Goal: Information Seeking & Learning: Learn about a topic

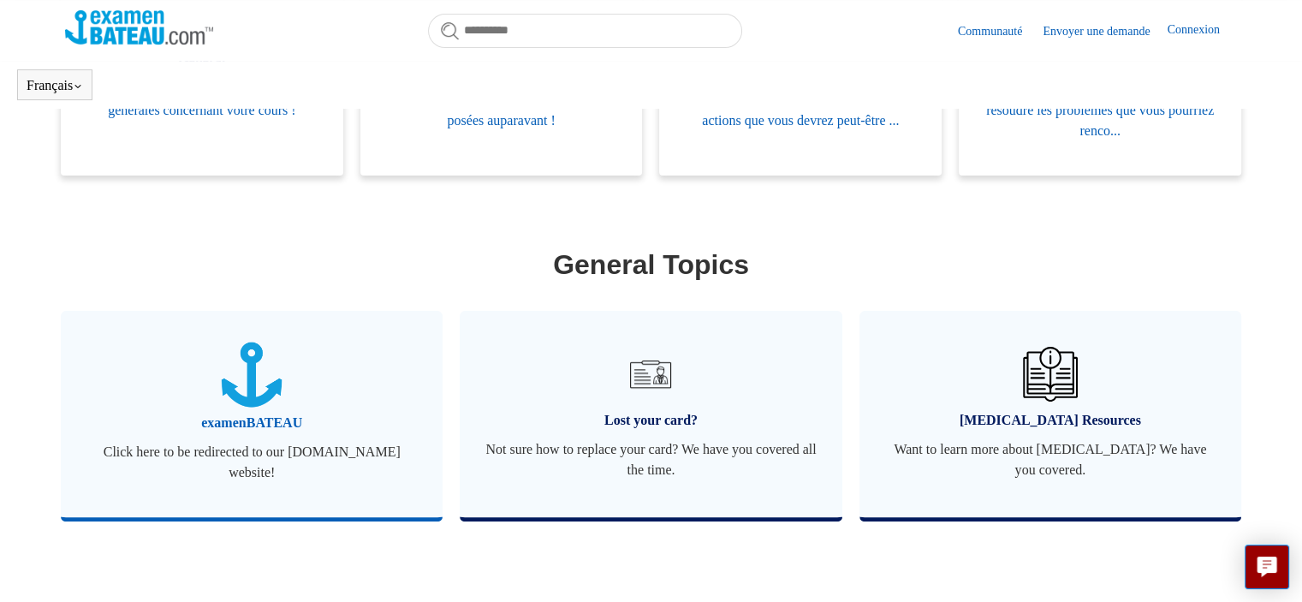
scroll to position [466, 0]
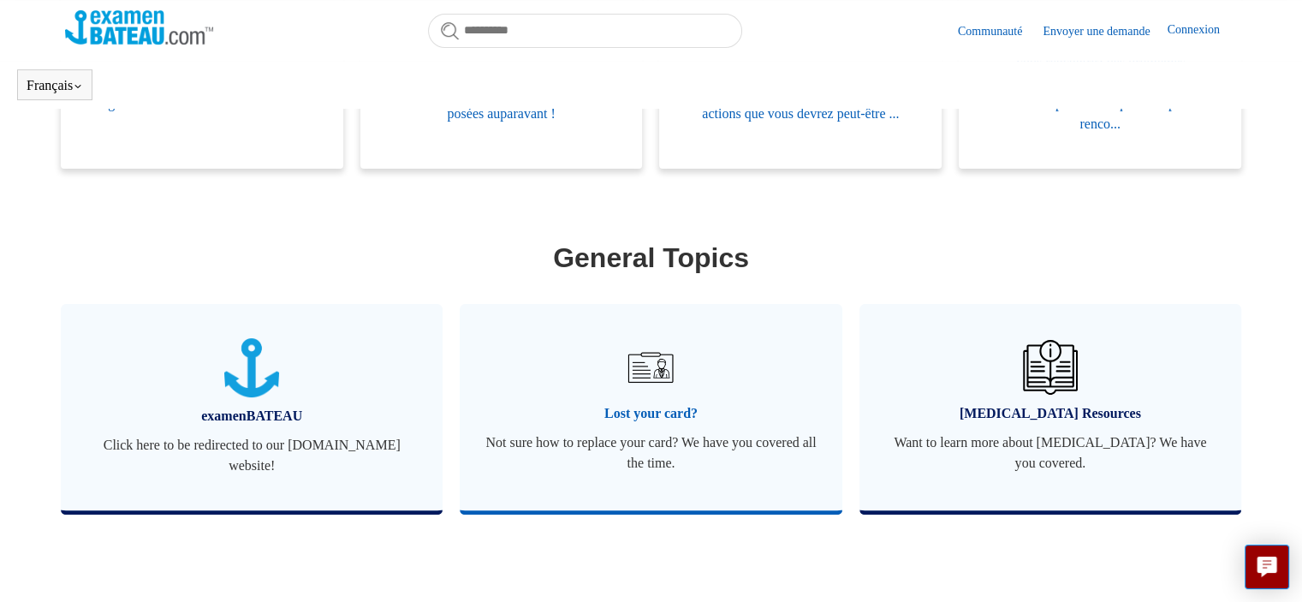
click at [663, 369] on img at bounding box center [651, 367] width 60 height 60
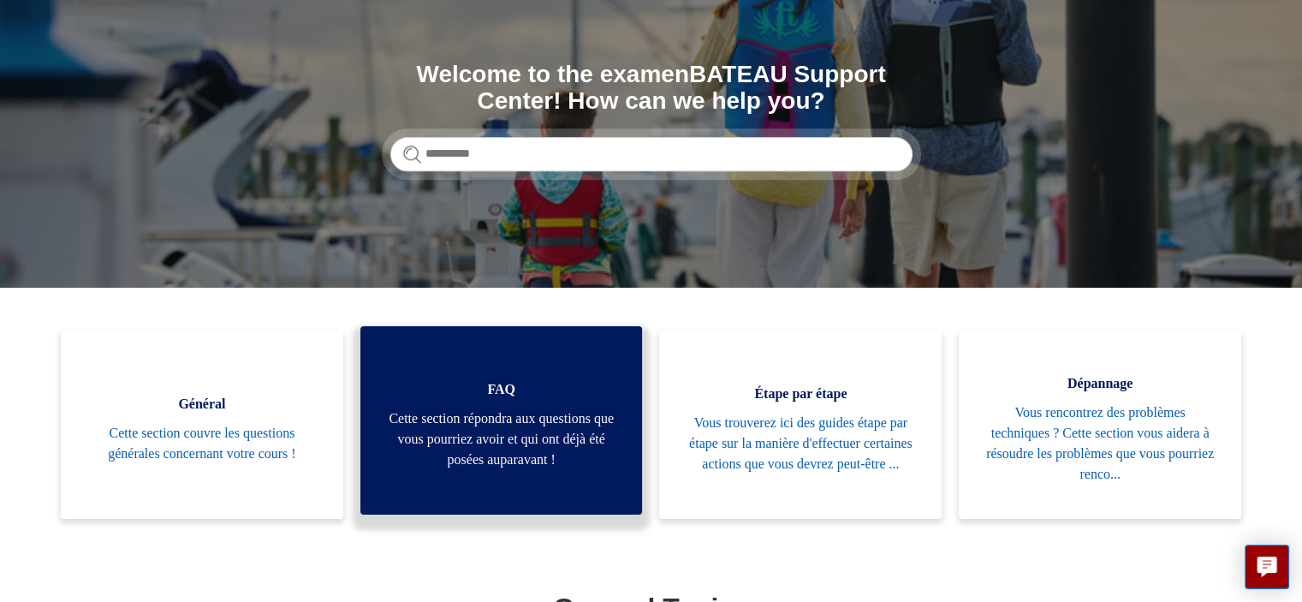
scroll to position [171, 0]
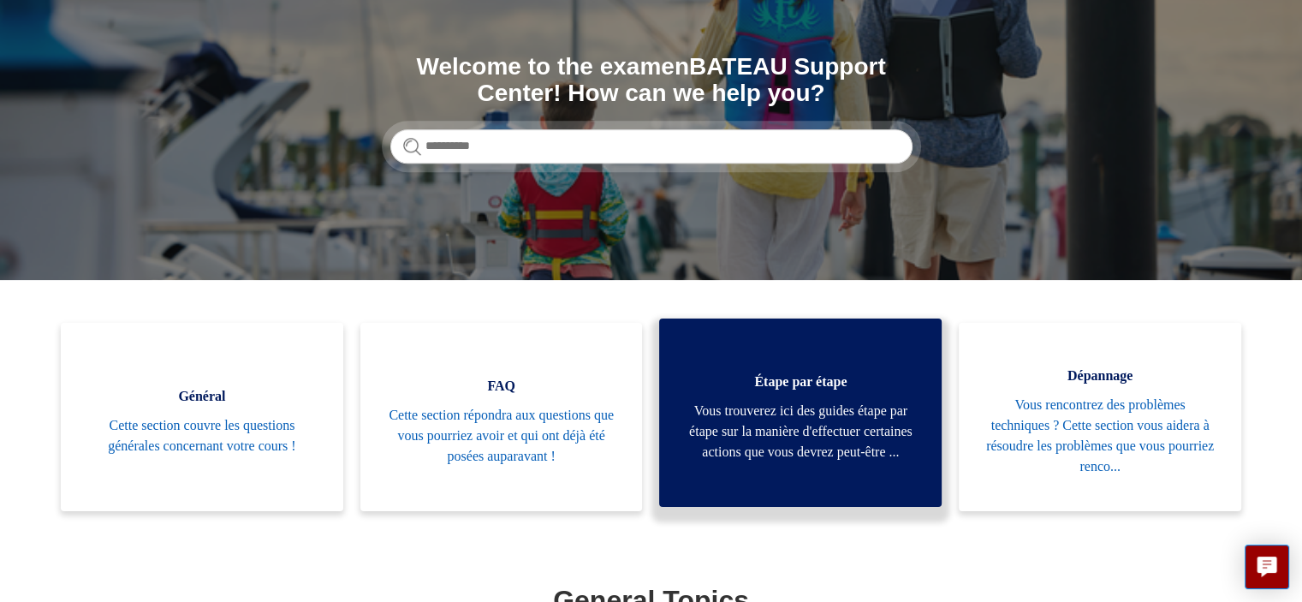
click at [792, 417] on span "Vous trouverez ici des guides étape par étape sur la manière d'effectuer certai…" at bounding box center [800, 432] width 231 height 62
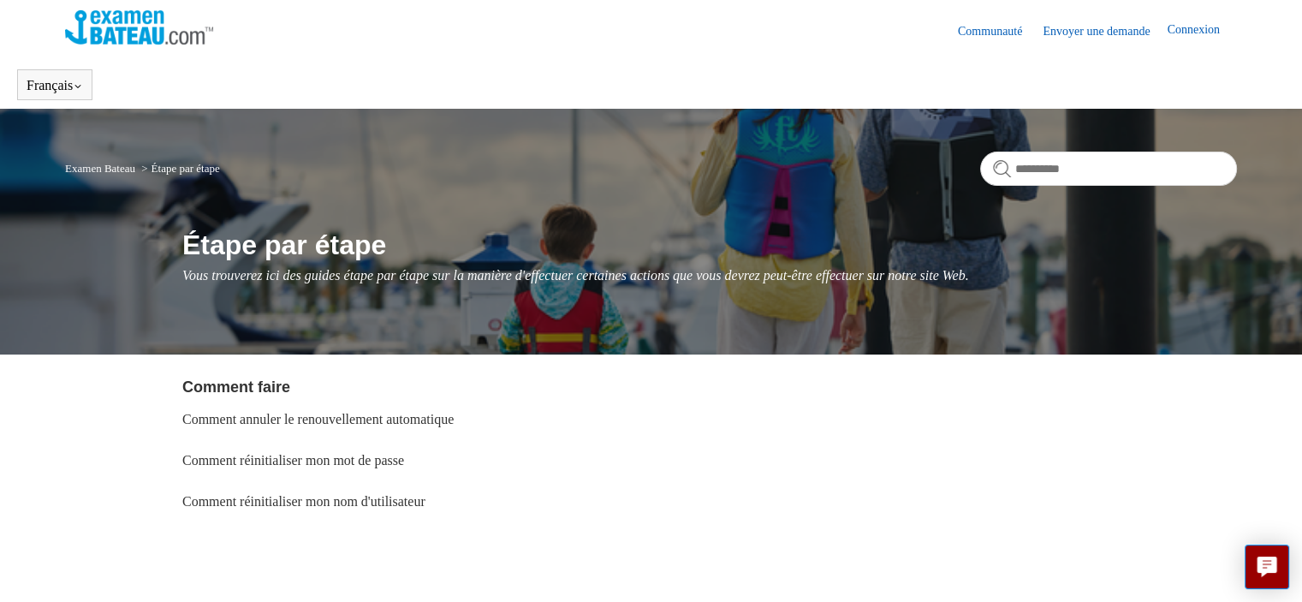
click at [117, 169] on link "Examen Bateau" at bounding box center [100, 168] width 70 height 13
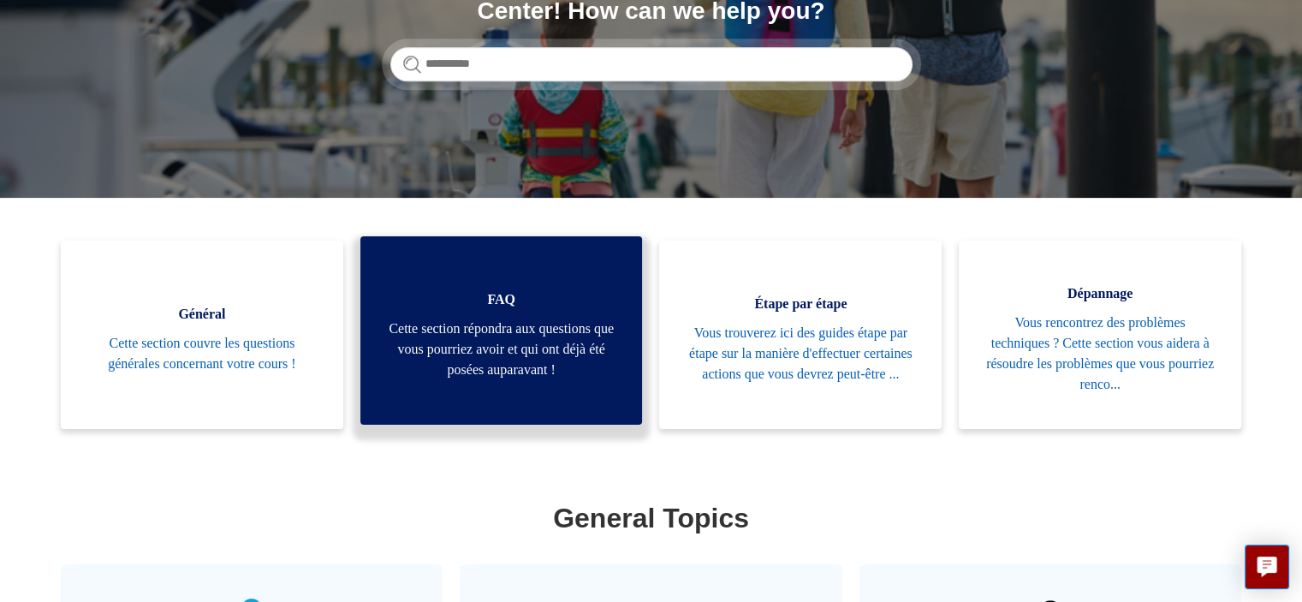
scroll to position [257, 0]
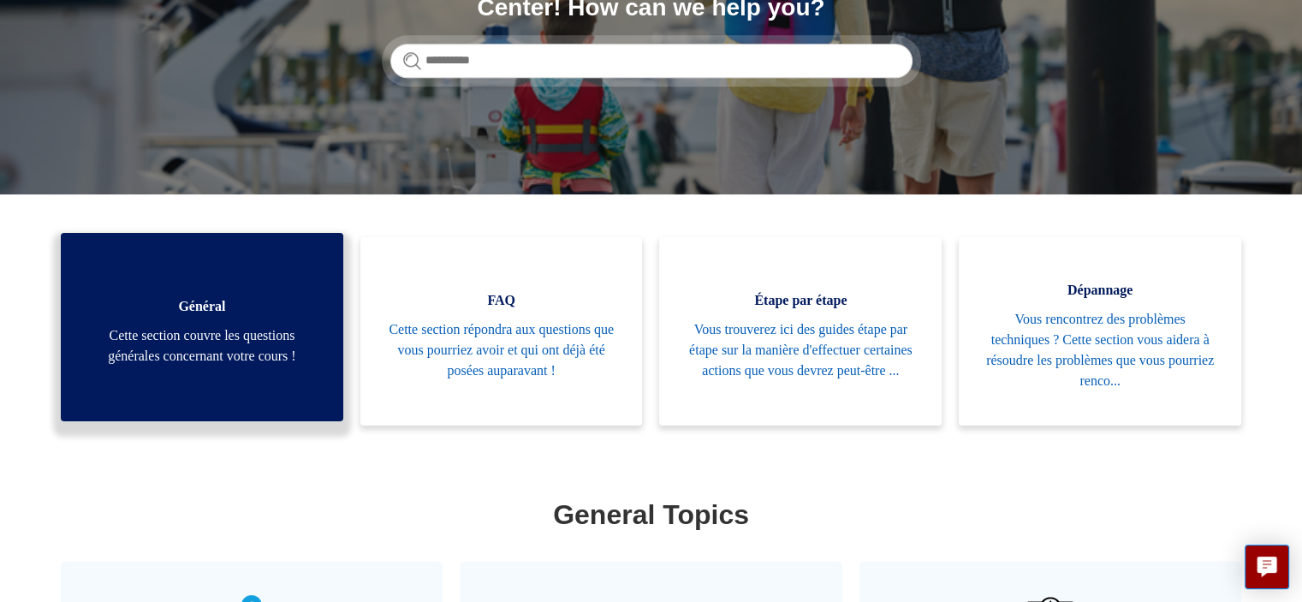
click at [253, 359] on span "Cette section couvre les questions générales concernant votre cours !" at bounding box center [201, 345] width 231 height 41
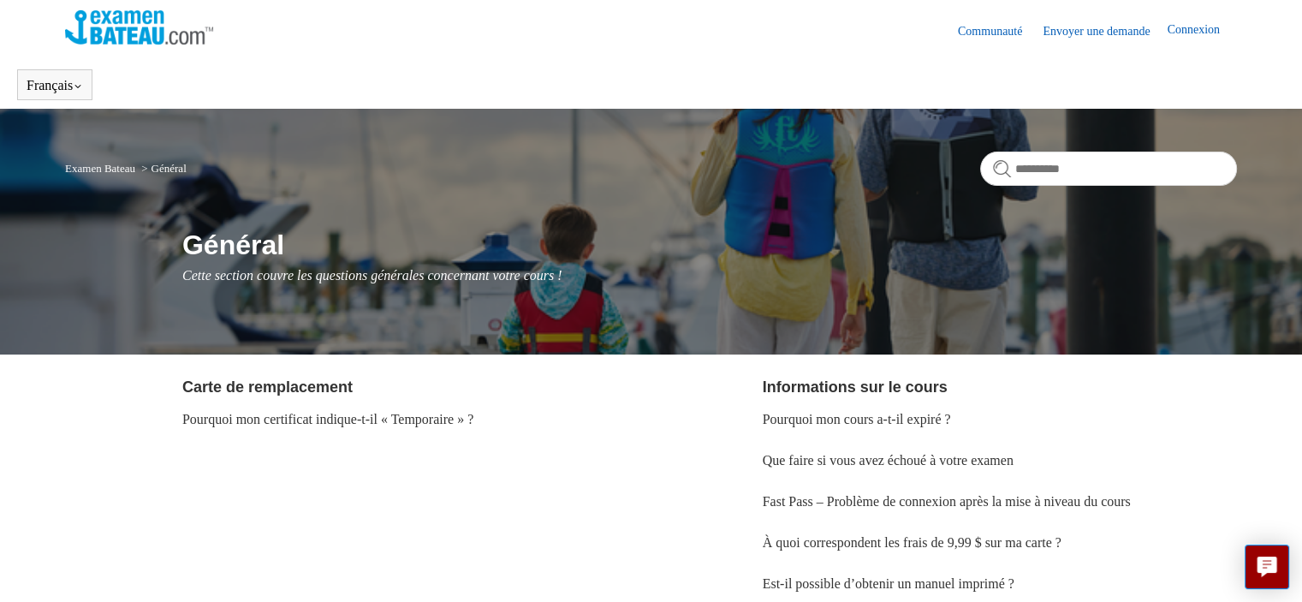
click at [1207, 30] on link "Connexion" at bounding box center [1201, 31] width 69 height 21
